Goal: Task Accomplishment & Management: Manage account settings

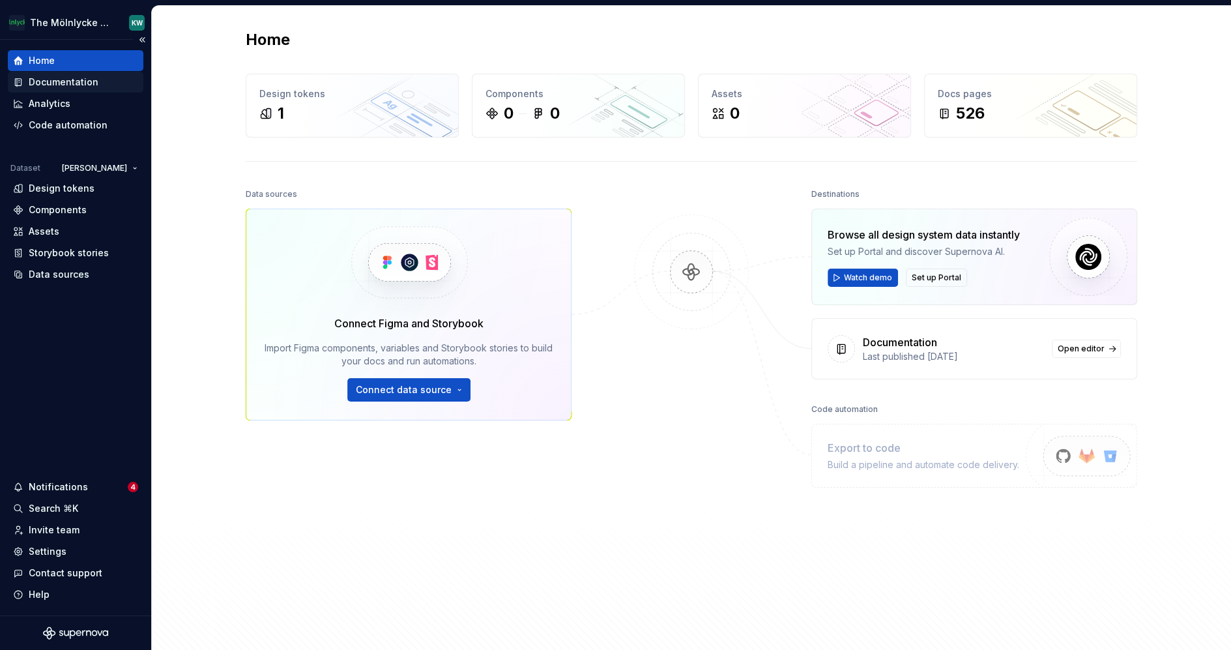
click at [80, 76] on div "Documentation" at bounding box center [64, 82] width 70 height 13
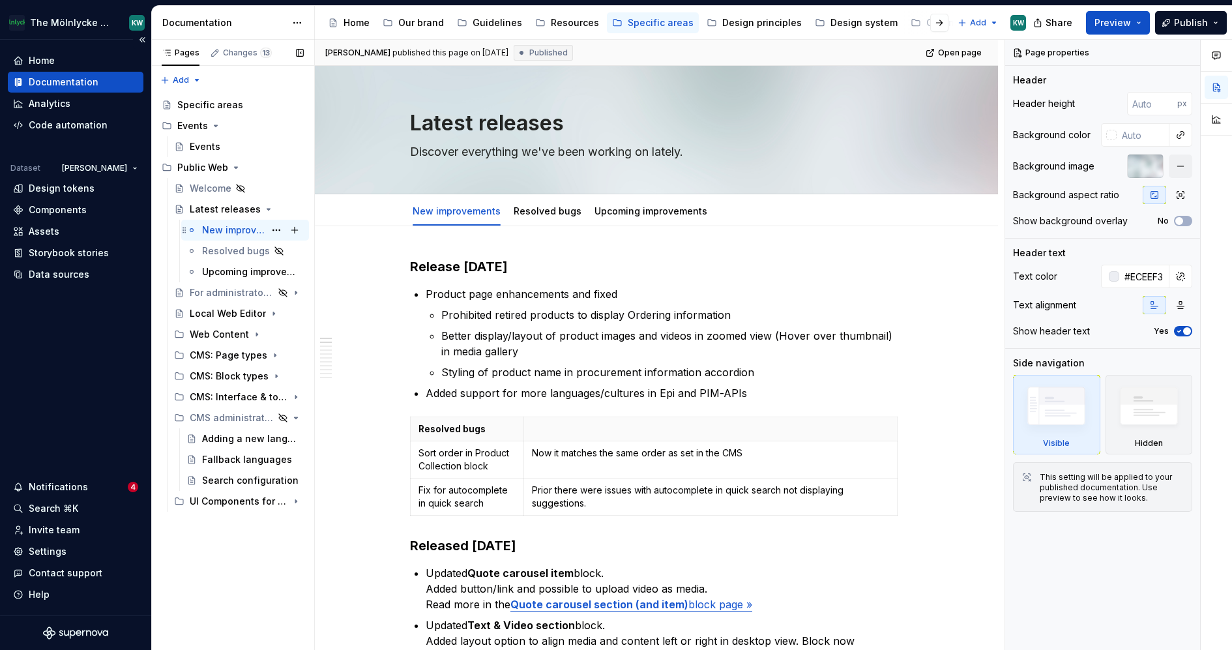
type textarea "*"
click at [50, 554] on div "Settings" at bounding box center [48, 551] width 38 height 13
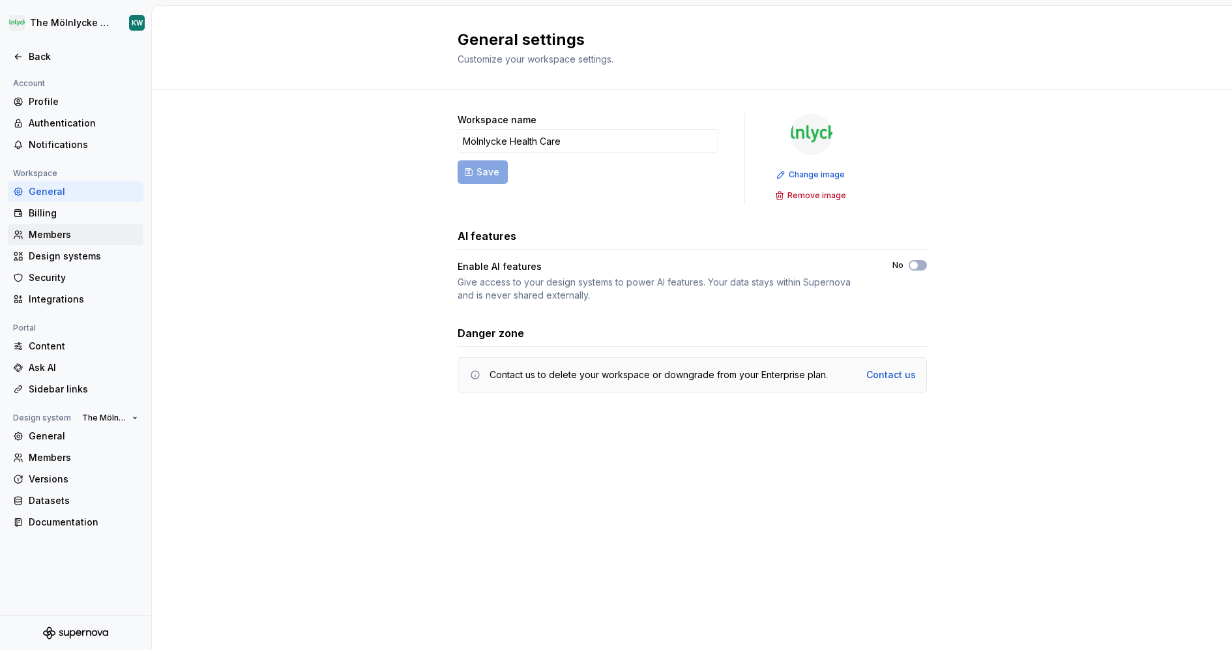
click at [54, 235] on div "Members" at bounding box center [84, 234] width 110 height 13
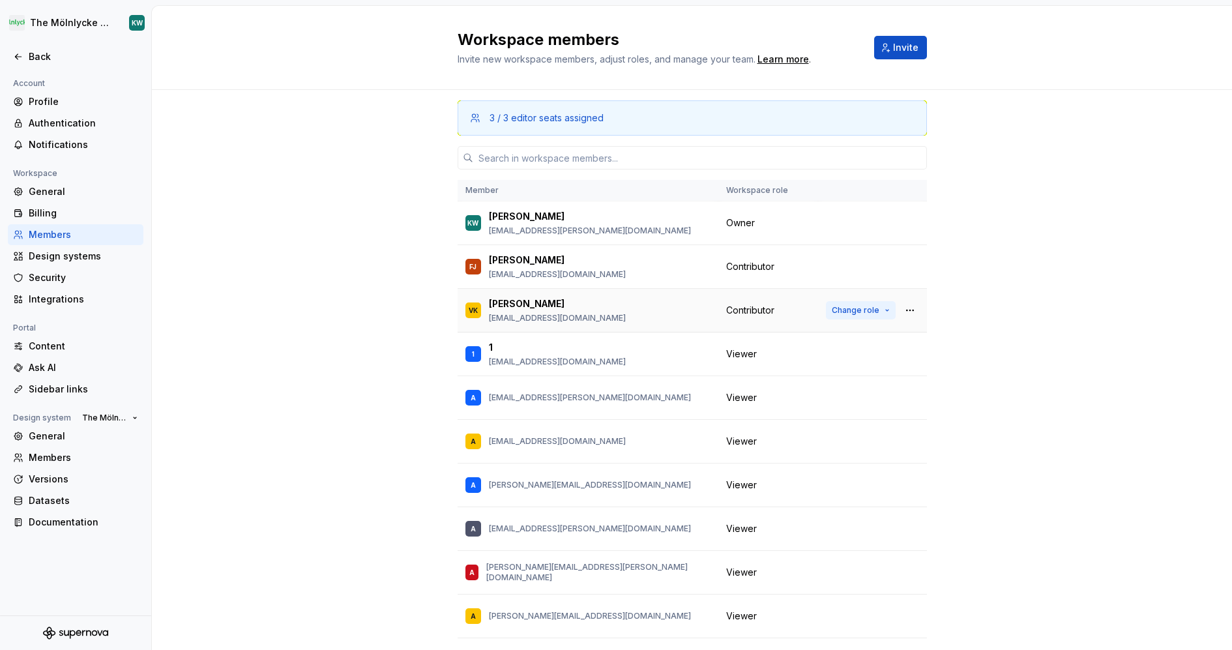
click at [879, 305] on span "Change role" at bounding box center [856, 310] width 48 height 10
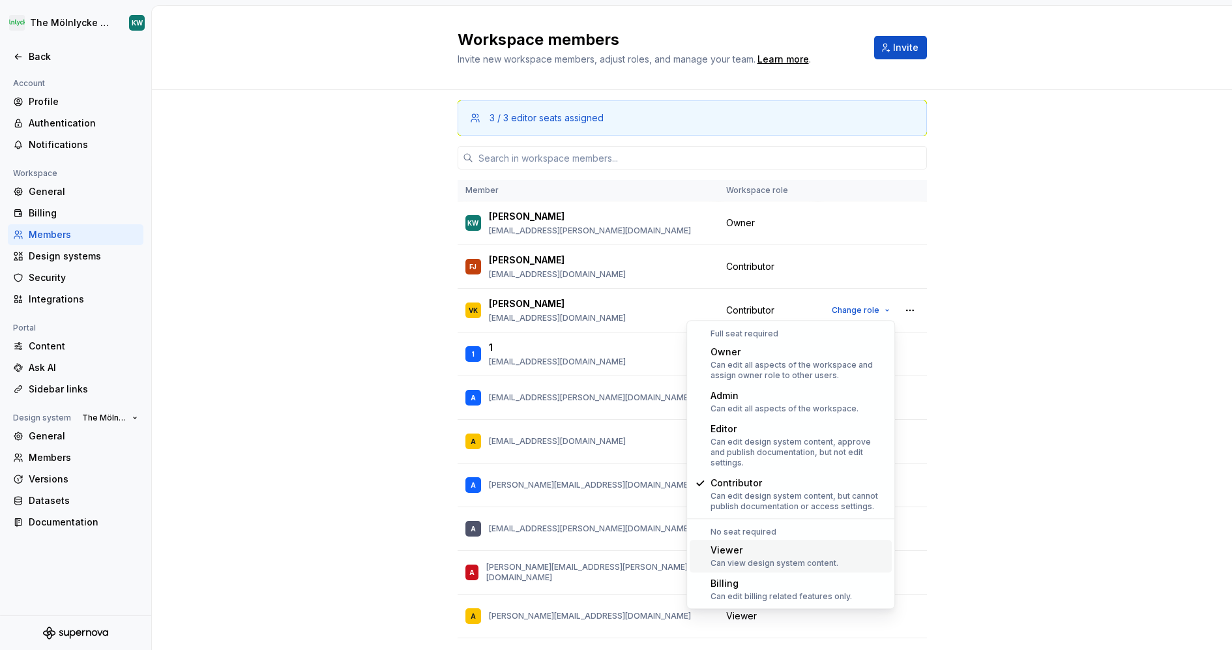
click at [760, 558] on div "Can view design system content." at bounding box center [775, 563] width 128 height 10
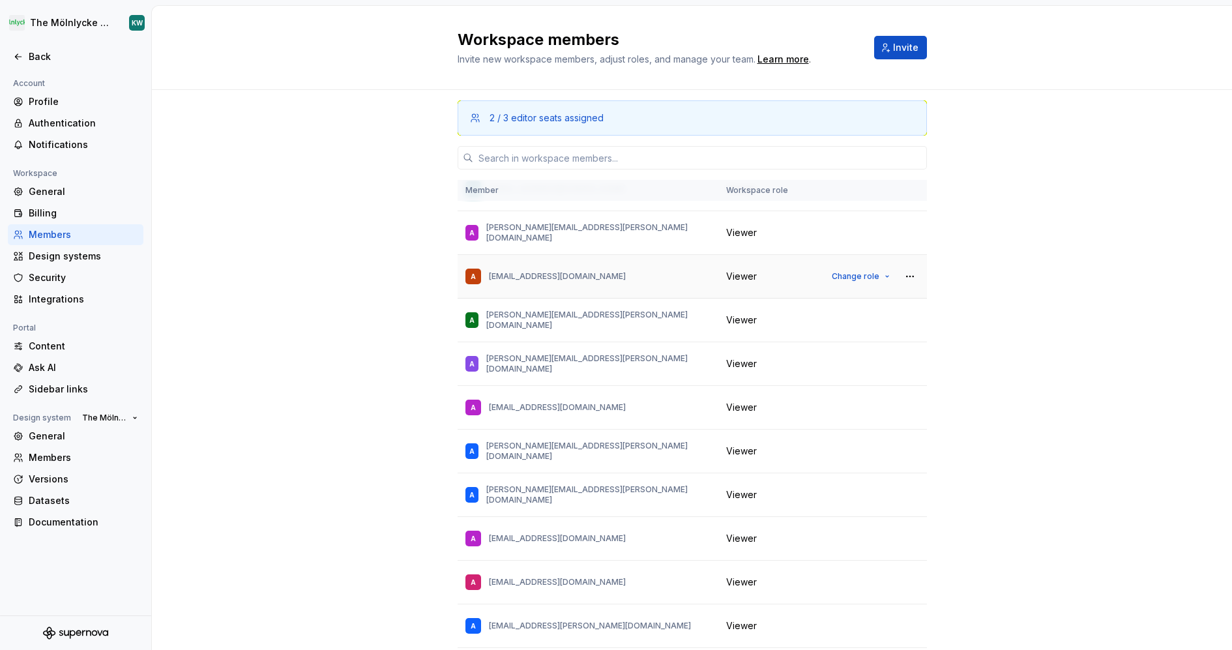
scroll to position [11295, 0]
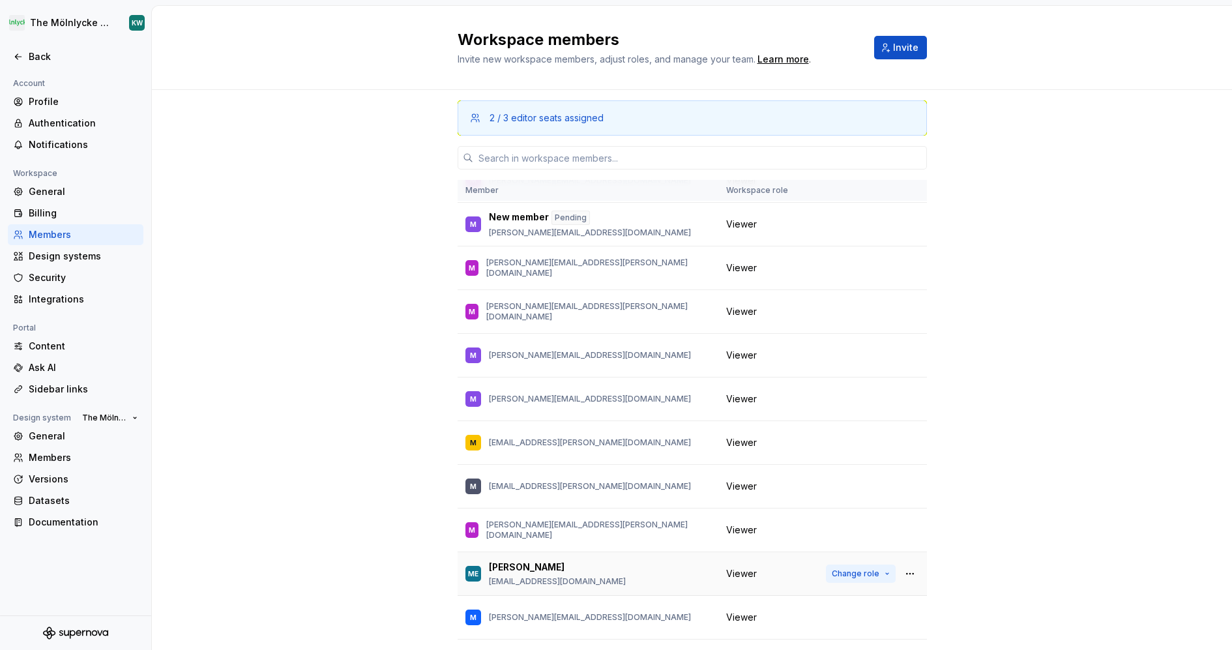
click at [868, 568] on span "Change role" at bounding box center [856, 573] width 48 height 10
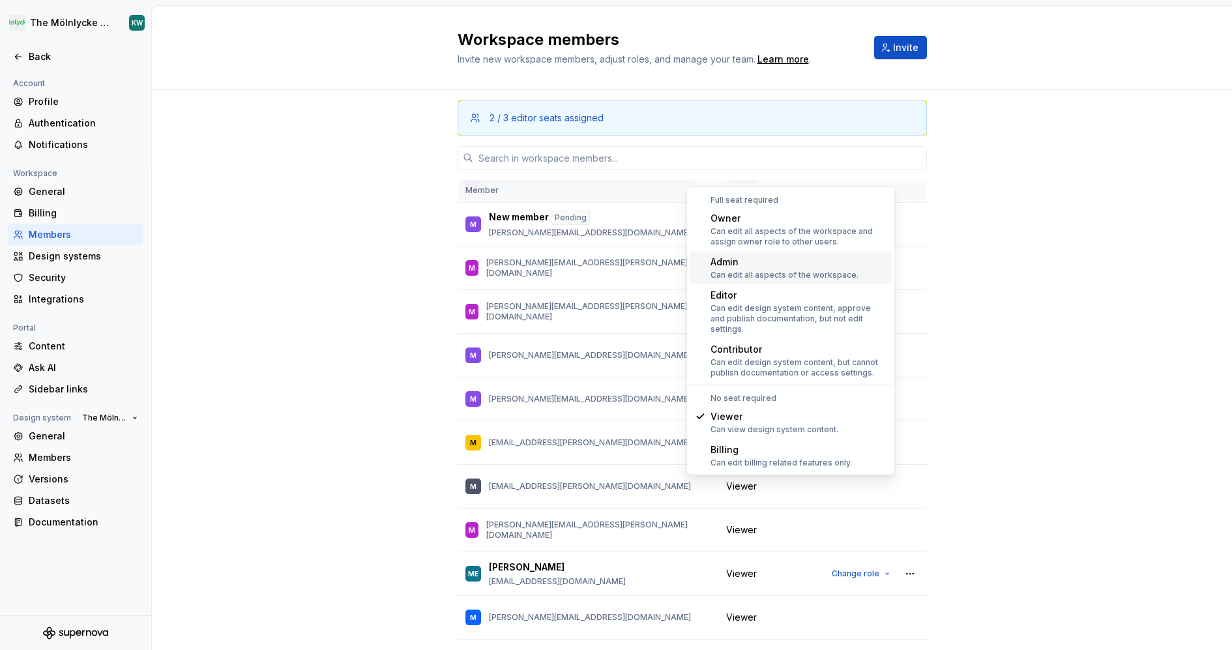
click at [780, 278] on div "Can edit all aspects of the workspace." at bounding box center [785, 275] width 148 height 10
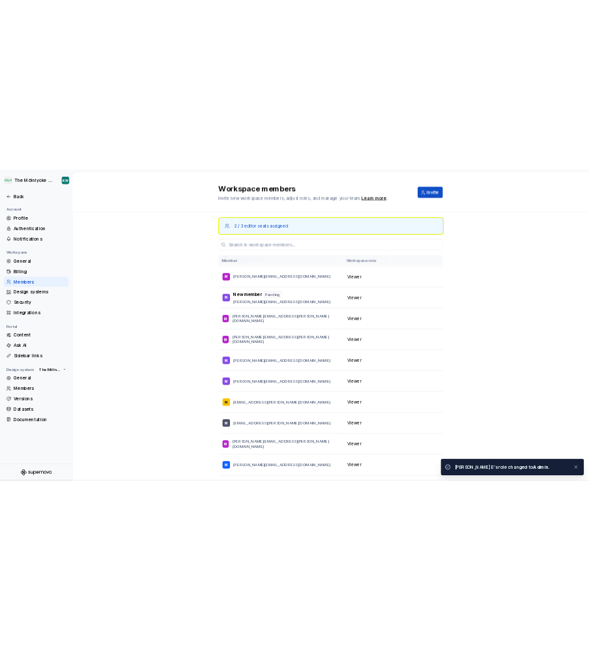
scroll to position [0, 0]
